Goal: Transaction & Acquisition: Book appointment/travel/reservation

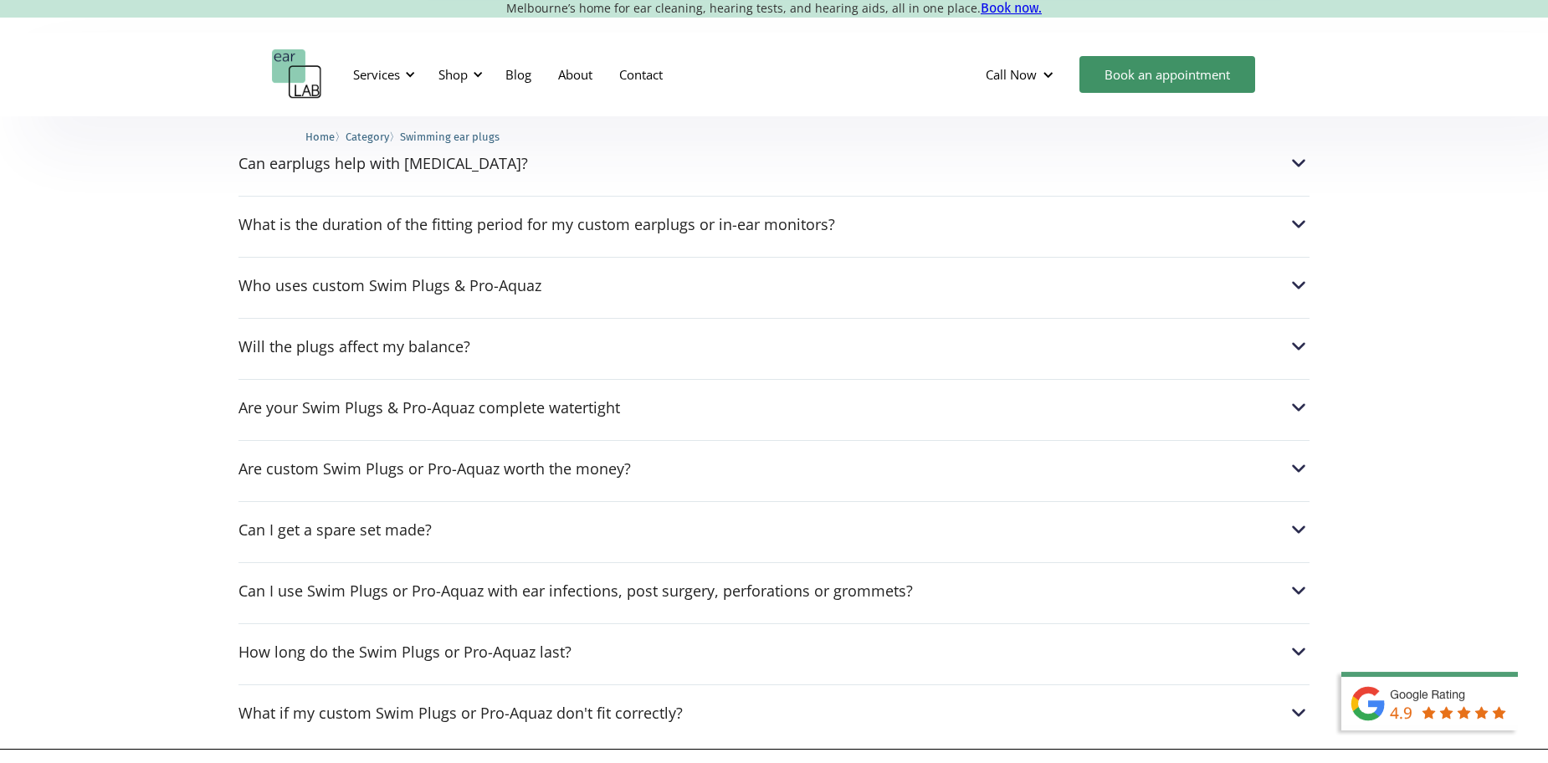
scroll to position [1759, 0]
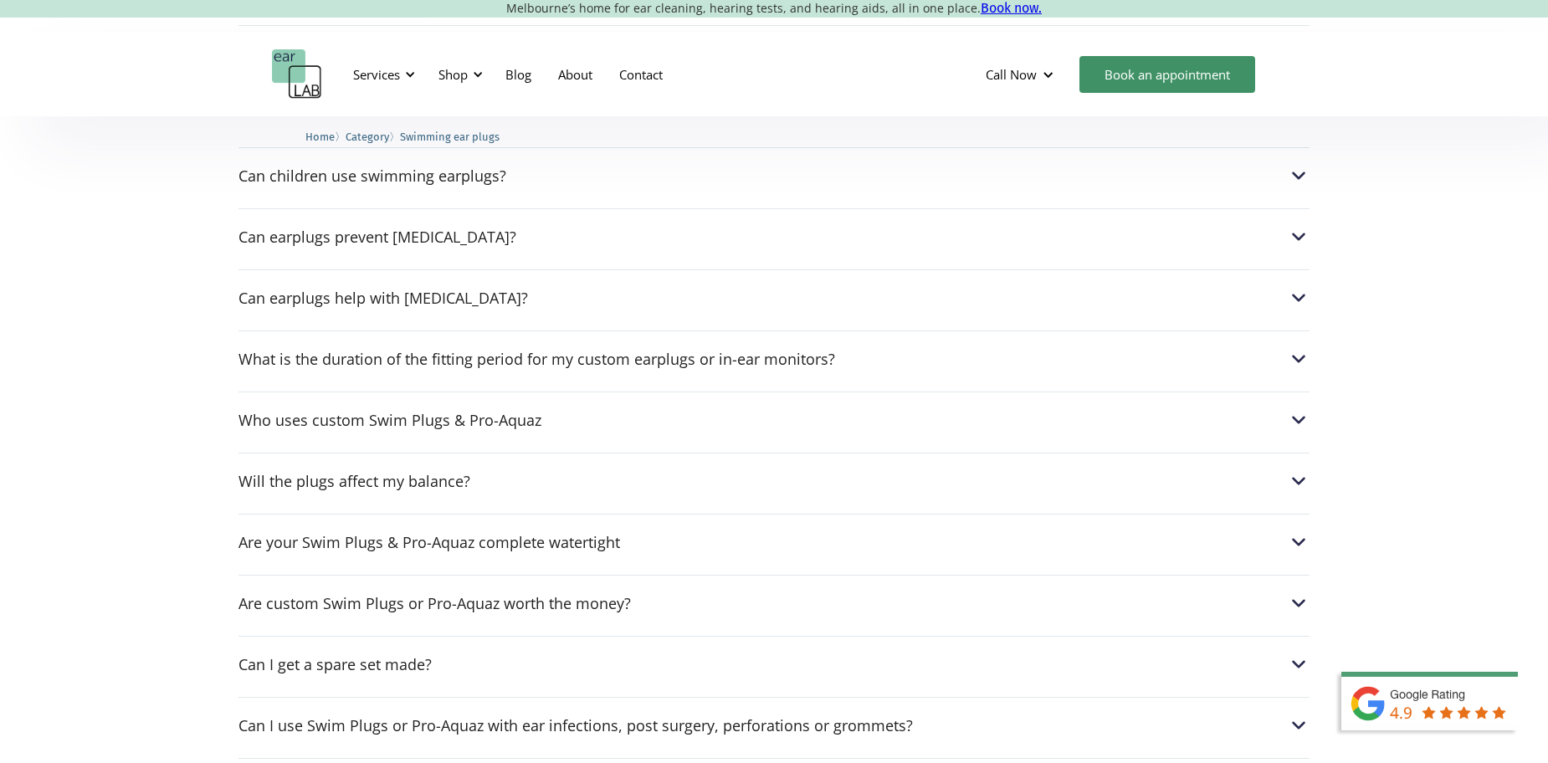
drag, startPoint x: 1279, startPoint y: 651, endPoint x: 1330, endPoint y: 632, distance: 54.5
click at [1280, 653] on div "Can I get a spare set made?" at bounding box center [773, 664] width 1071 height 22
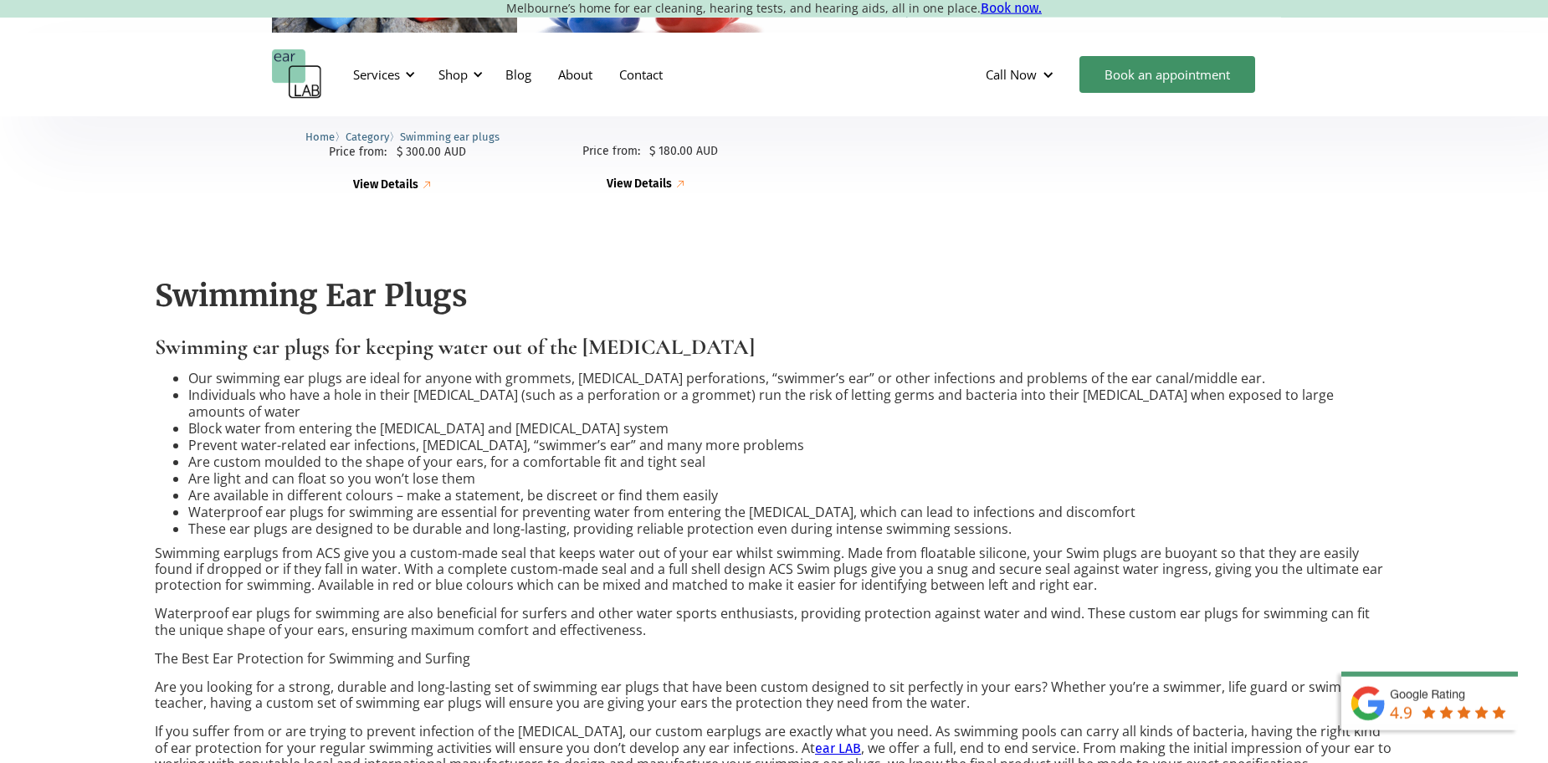
scroll to position [11, 0]
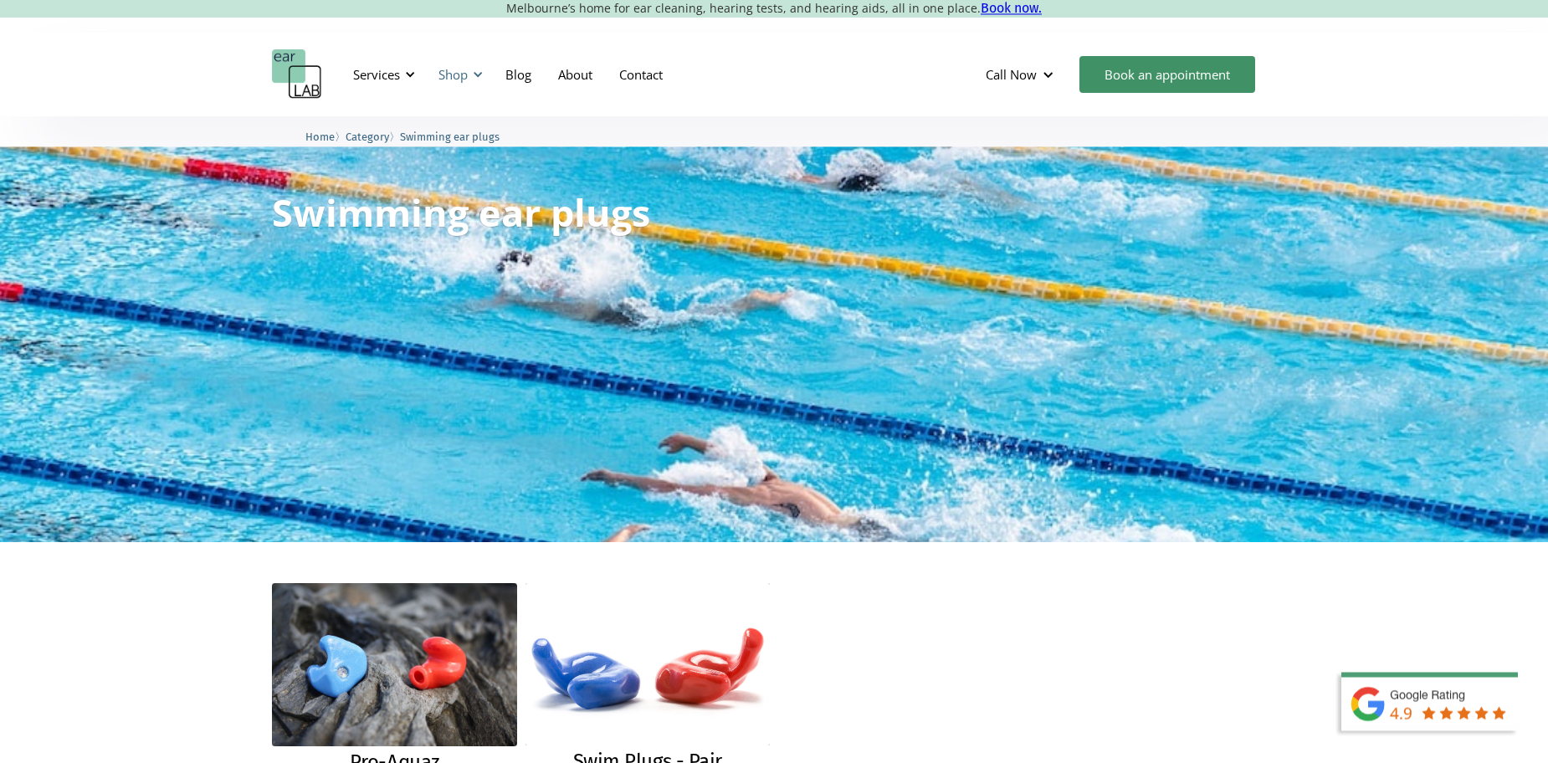
click at [458, 72] on div "Shop" at bounding box center [452, 74] width 29 height 17
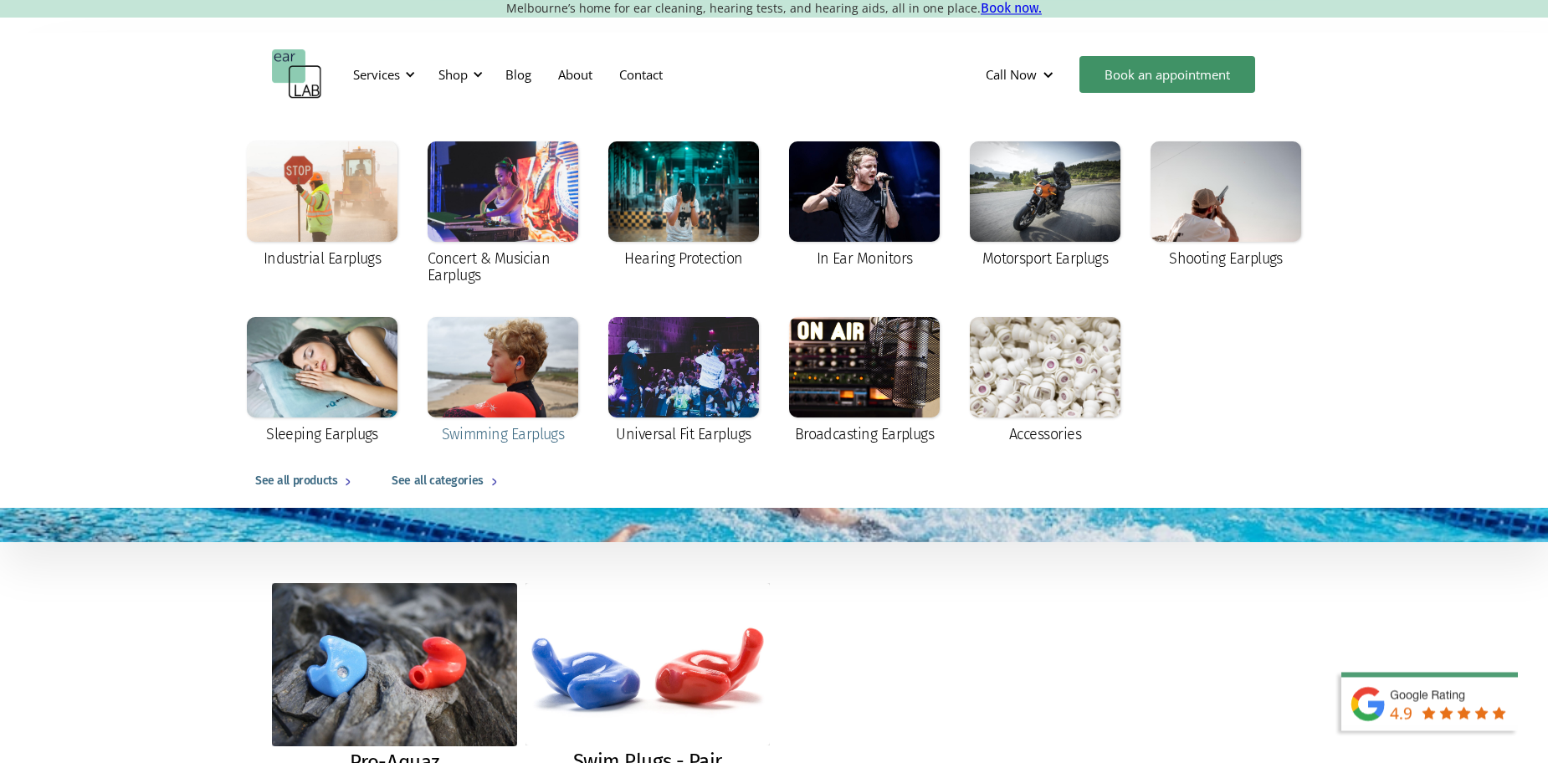
click at [432, 423] on div "Swimming Earplugs" at bounding box center [502, 381] width 151 height 129
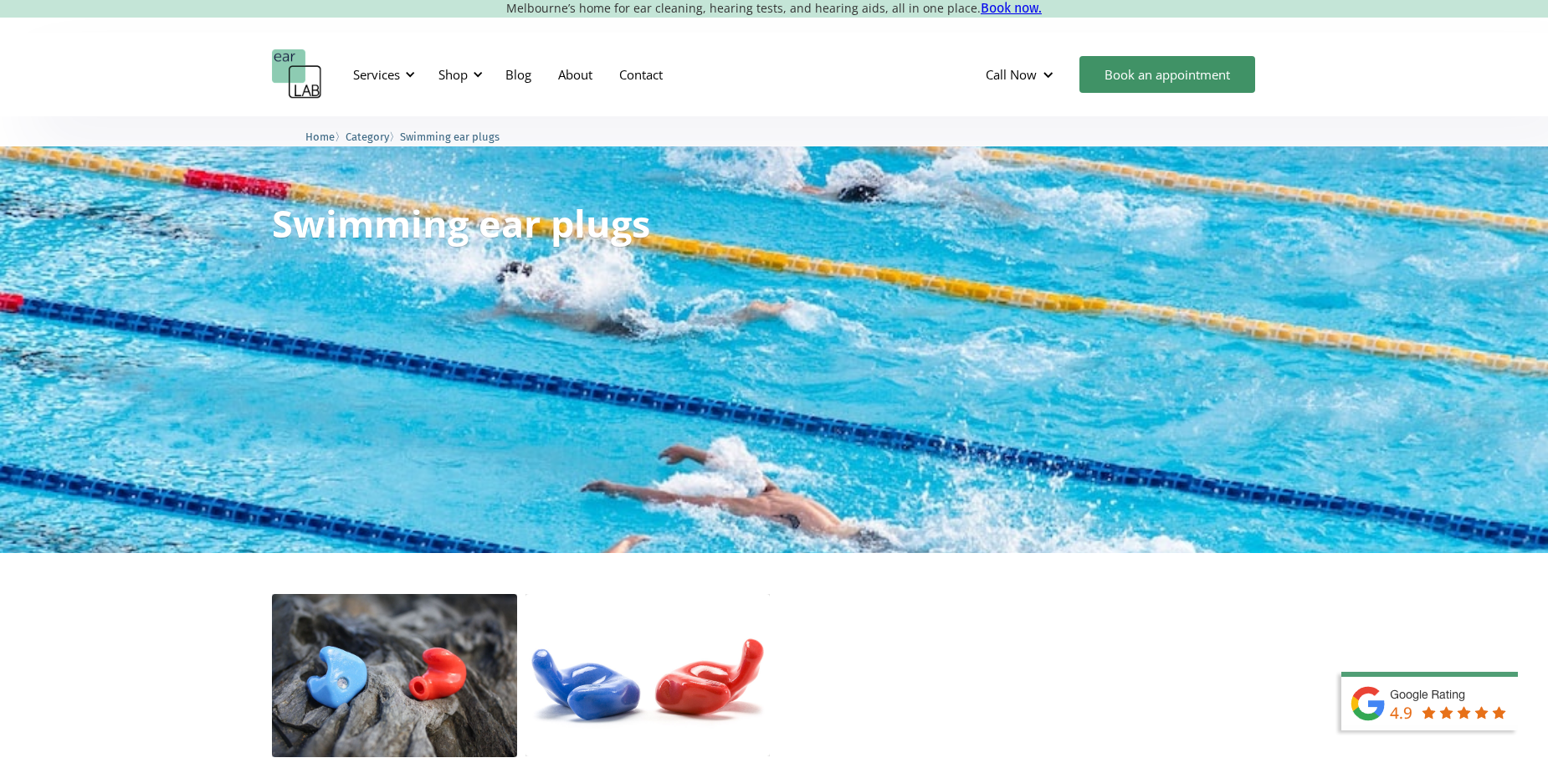
drag, startPoint x: 1122, startPoint y: 76, endPoint x: 1337, endPoint y: 79, distance: 215.0
click at [1130, 77] on link "Book an appointment" at bounding box center [1167, 74] width 176 height 37
